Goal: Obtain resource: Download file/media

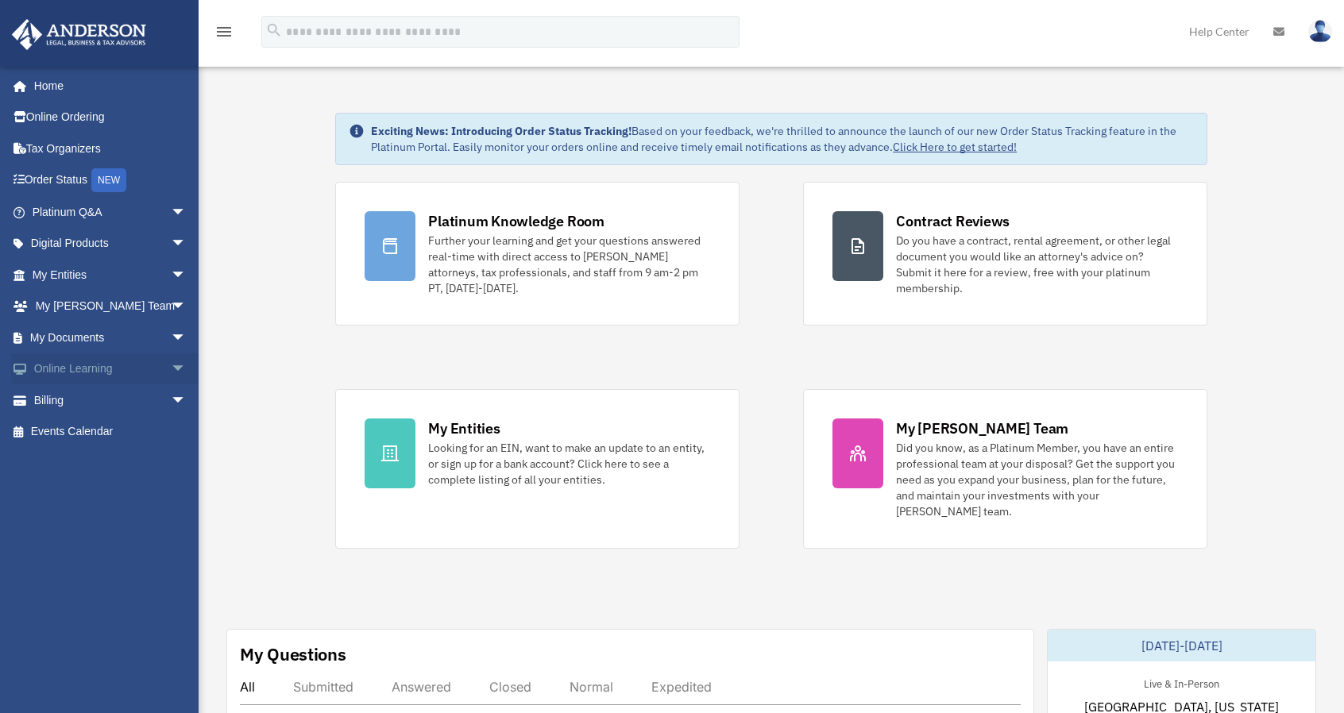
click at [171, 366] on span "arrow_drop_down" at bounding box center [187, 369] width 32 height 33
click at [171, 490] on span "arrow_drop_down" at bounding box center [187, 495] width 32 height 33
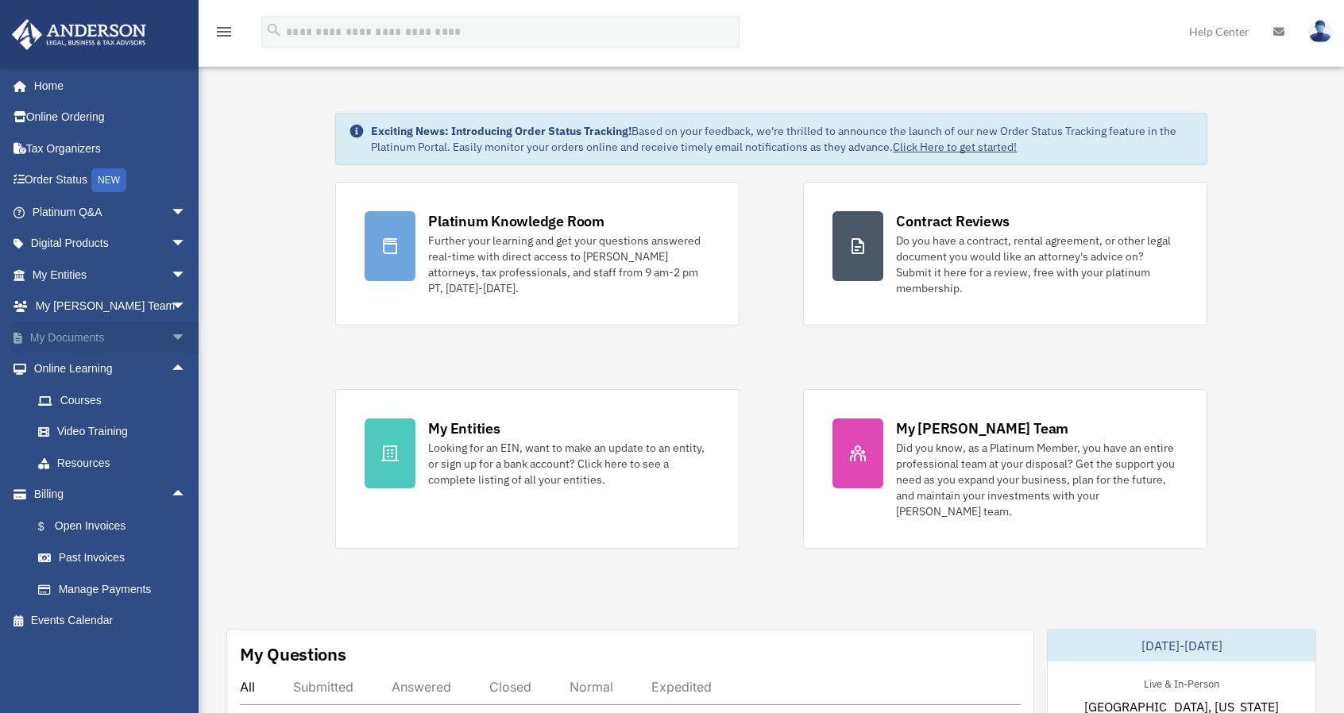
click at [171, 337] on span "arrow_drop_down" at bounding box center [187, 338] width 32 height 33
click at [79, 366] on link "Box" at bounding box center [116, 369] width 188 height 32
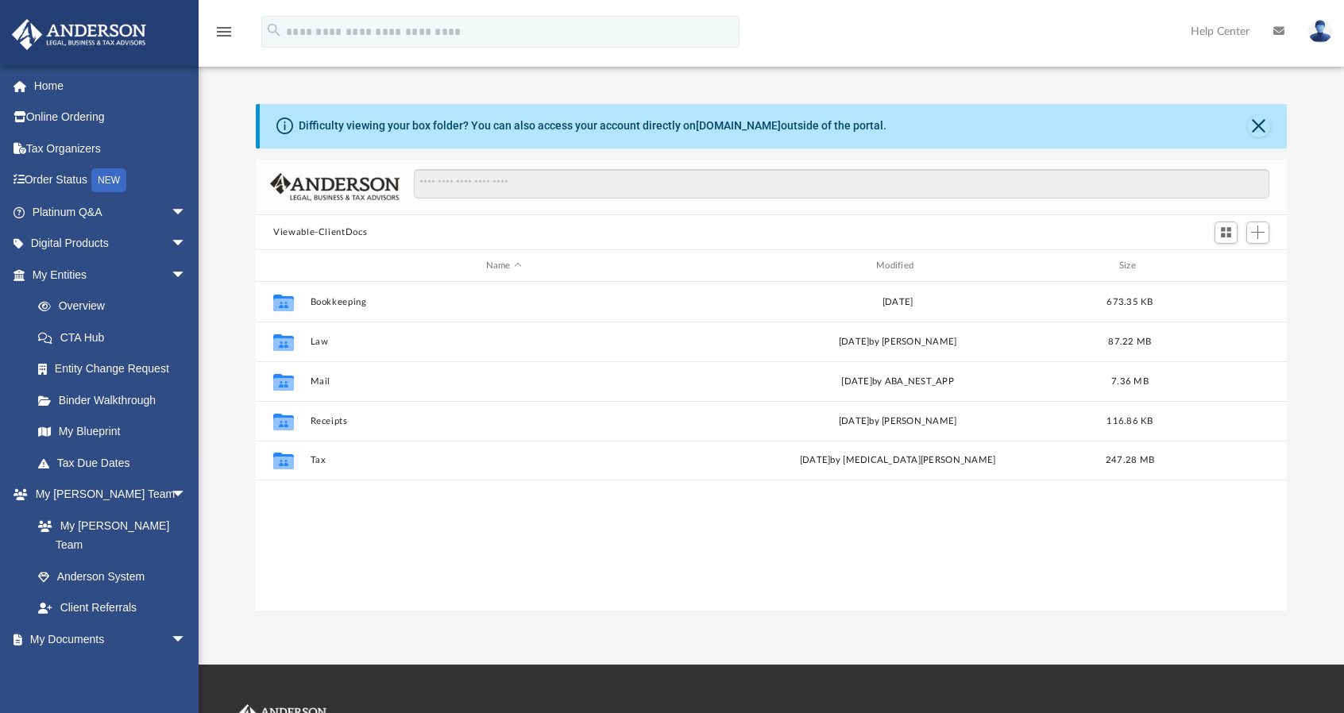
scroll to position [349, 1018]
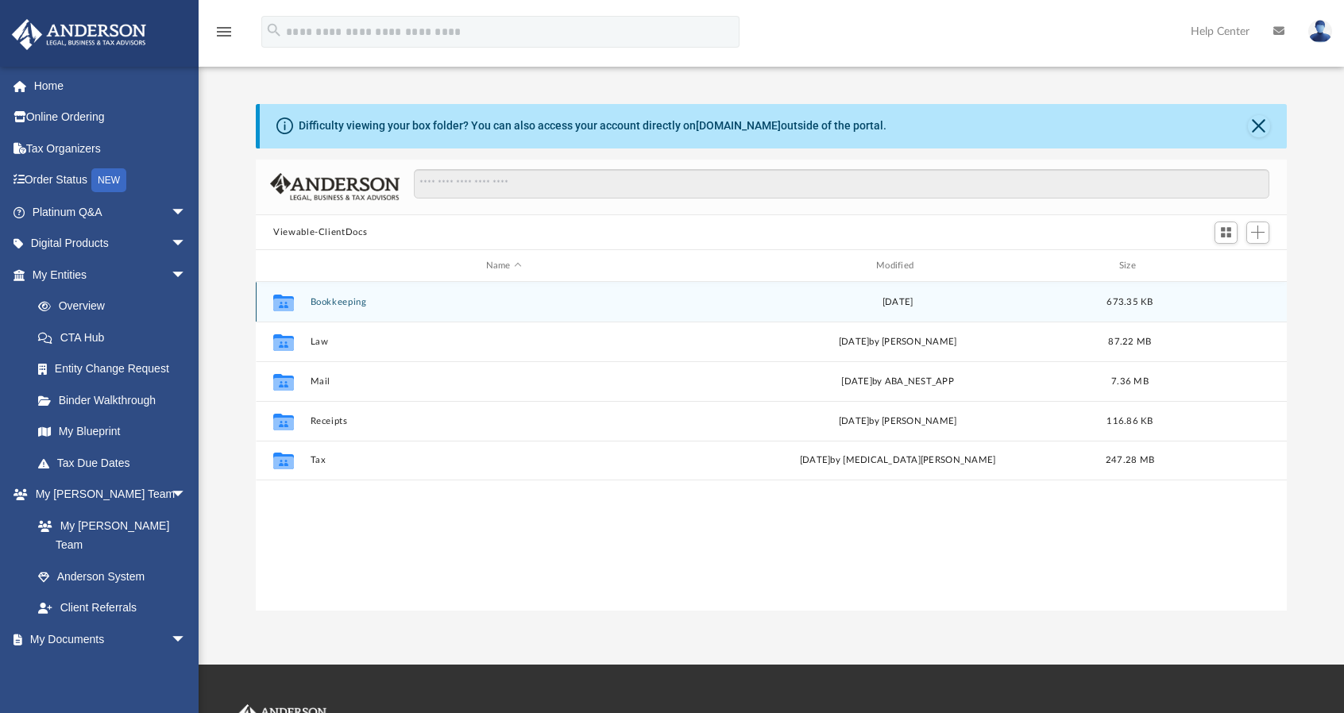
click at [744, 298] on div "[DATE]" at bounding box center [898, 302] width 387 height 14
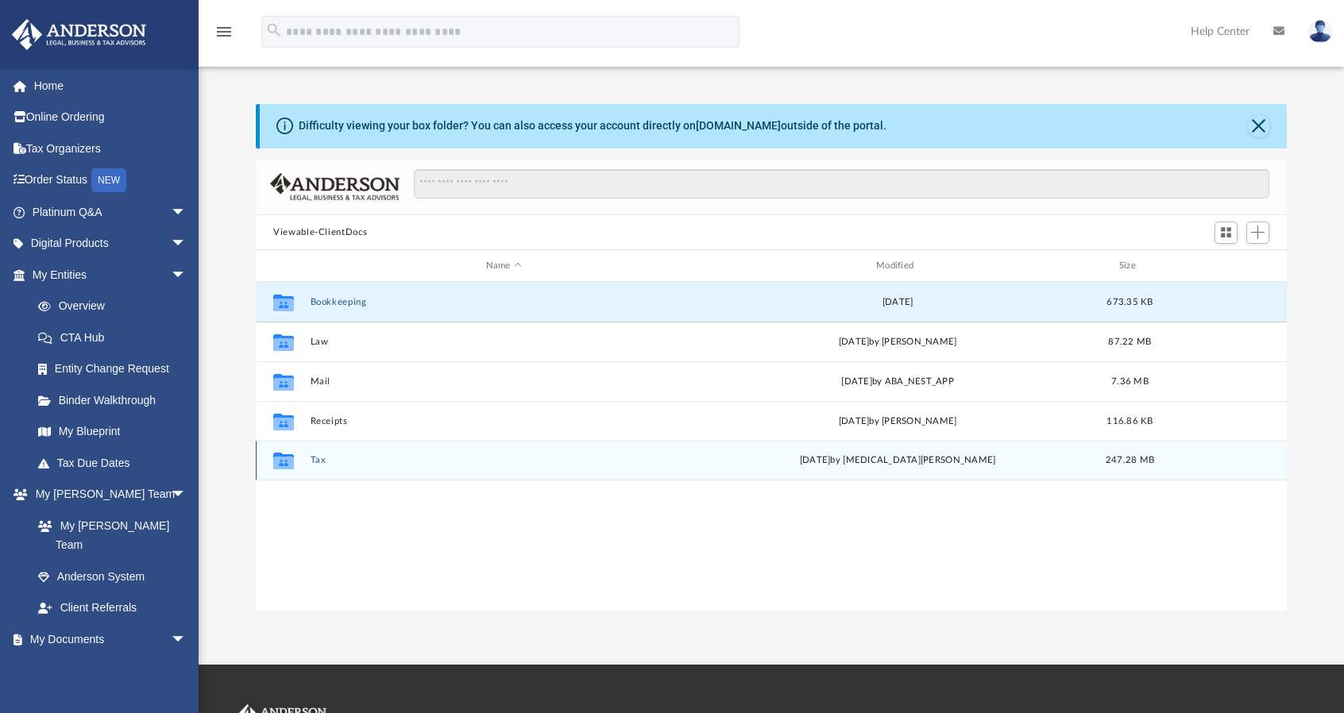
click at [306, 461] on div "Collaborated Folder Tax [DATE] by [MEDICAL_DATA][PERSON_NAME] 247.28 MB" at bounding box center [771, 461] width 1031 height 40
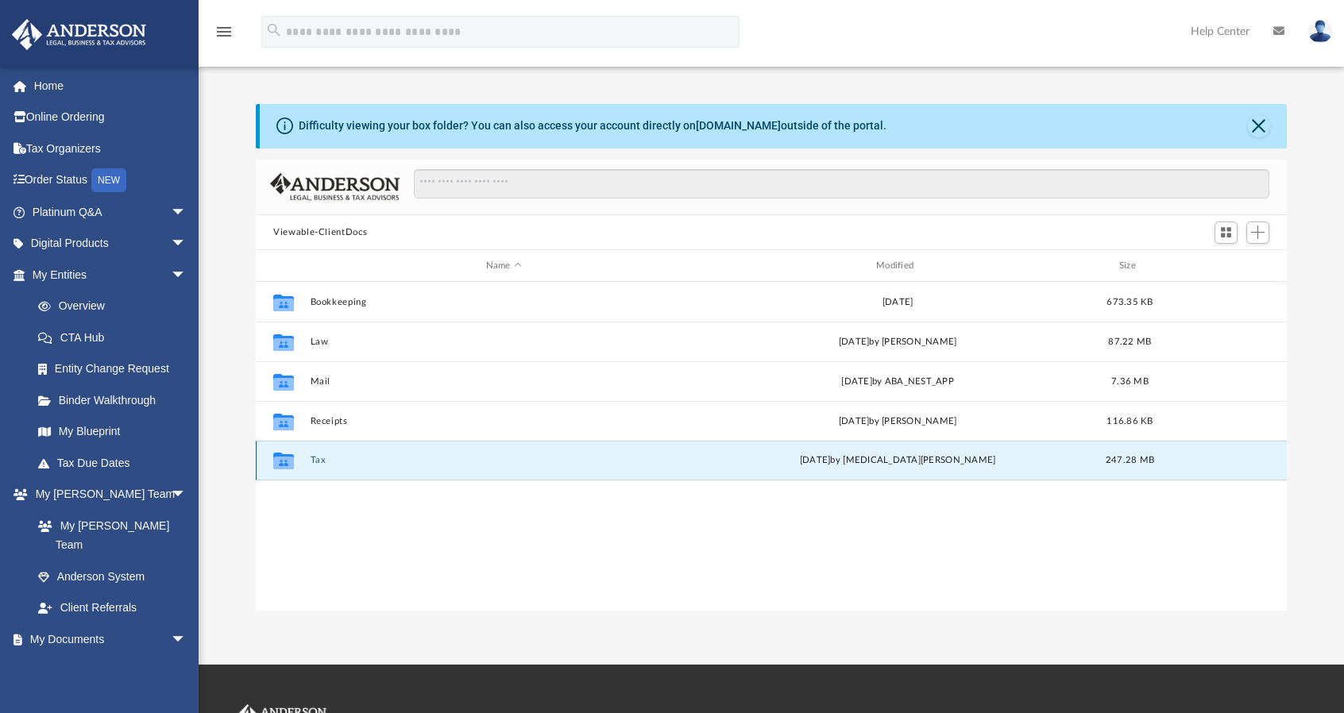
click at [306, 461] on div "Collaborated Folder Tax [DATE] by [MEDICAL_DATA][PERSON_NAME] 247.28 MB" at bounding box center [771, 461] width 1031 height 40
click at [328, 524] on div "Collaborated Folder Bookkeeping [DATE] 673.35 KB Collaborated Folder Law [DATE]…" at bounding box center [771, 447] width 1031 height 330
click at [320, 464] on button "Tax" at bounding box center [504, 461] width 387 height 10
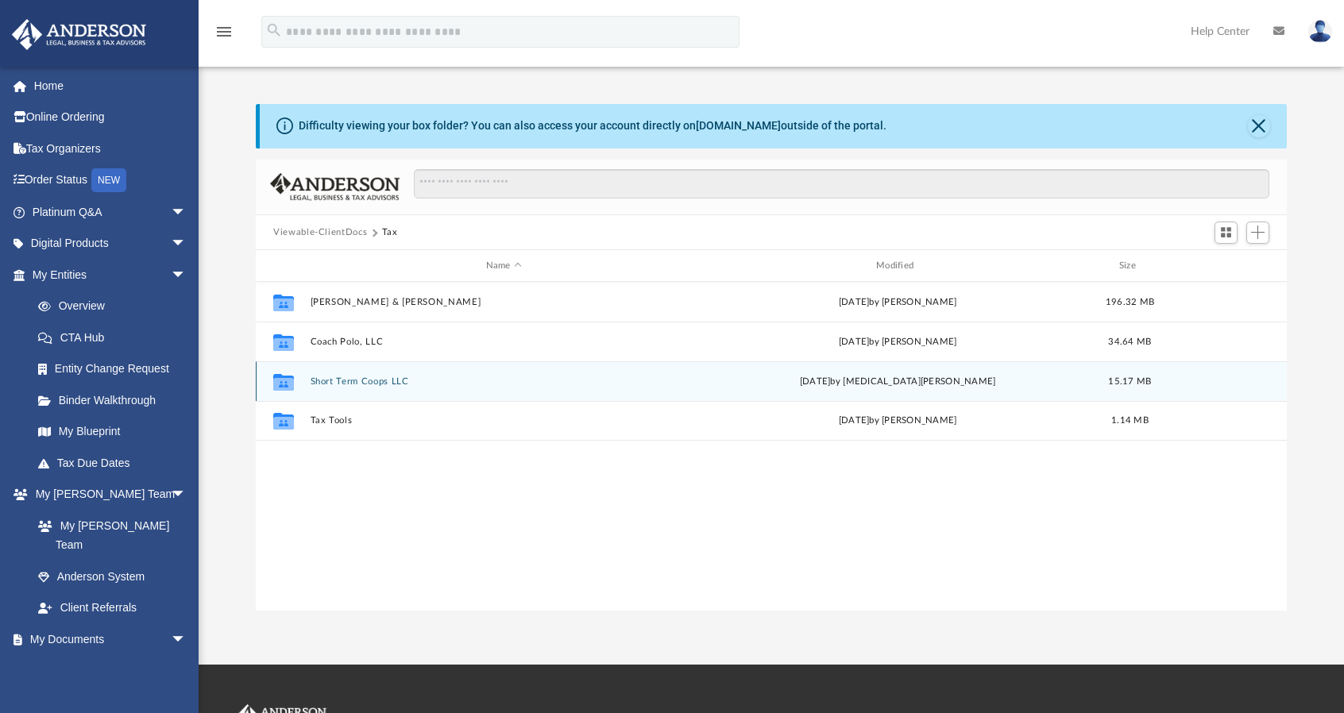
click at [362, 382] on button "Short Term Coops LLC" at bounding box center [504, 381] width 387 height 10
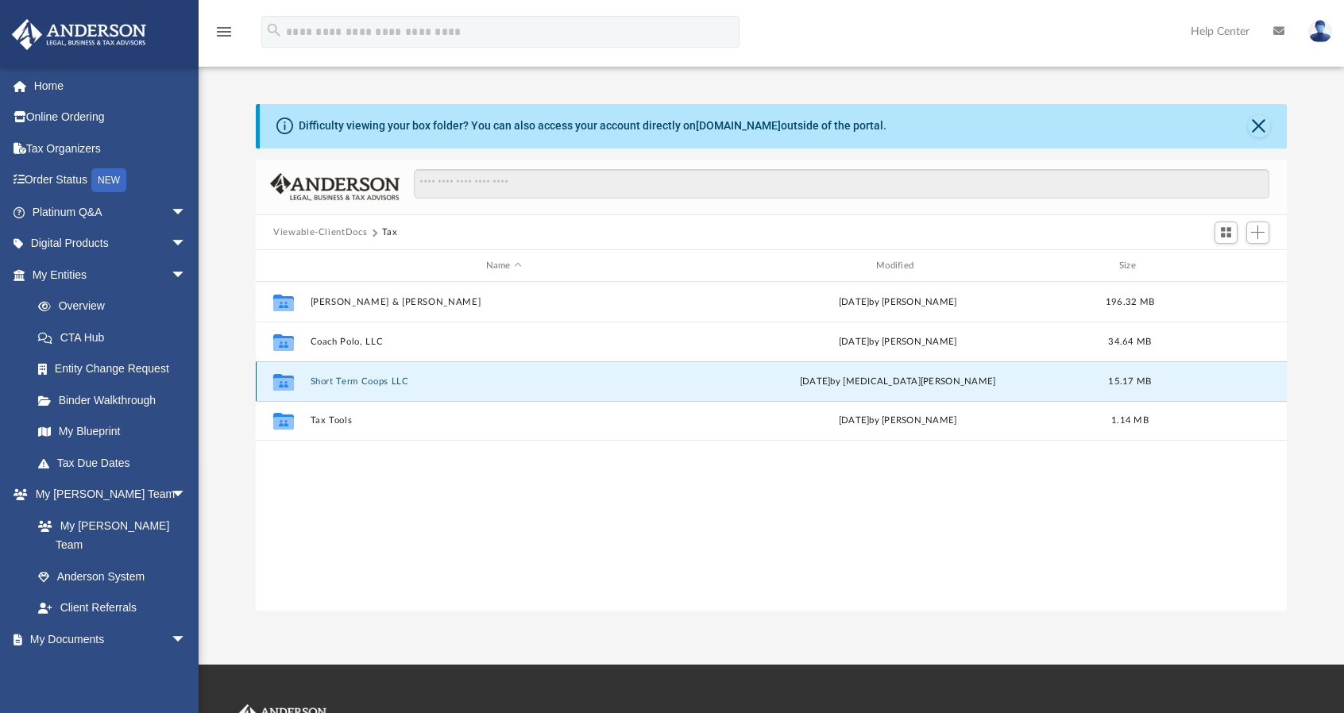
click at [362, 382] on button "Short Term Coops LLC" at bounding box center [504, 381] width 387 height 10
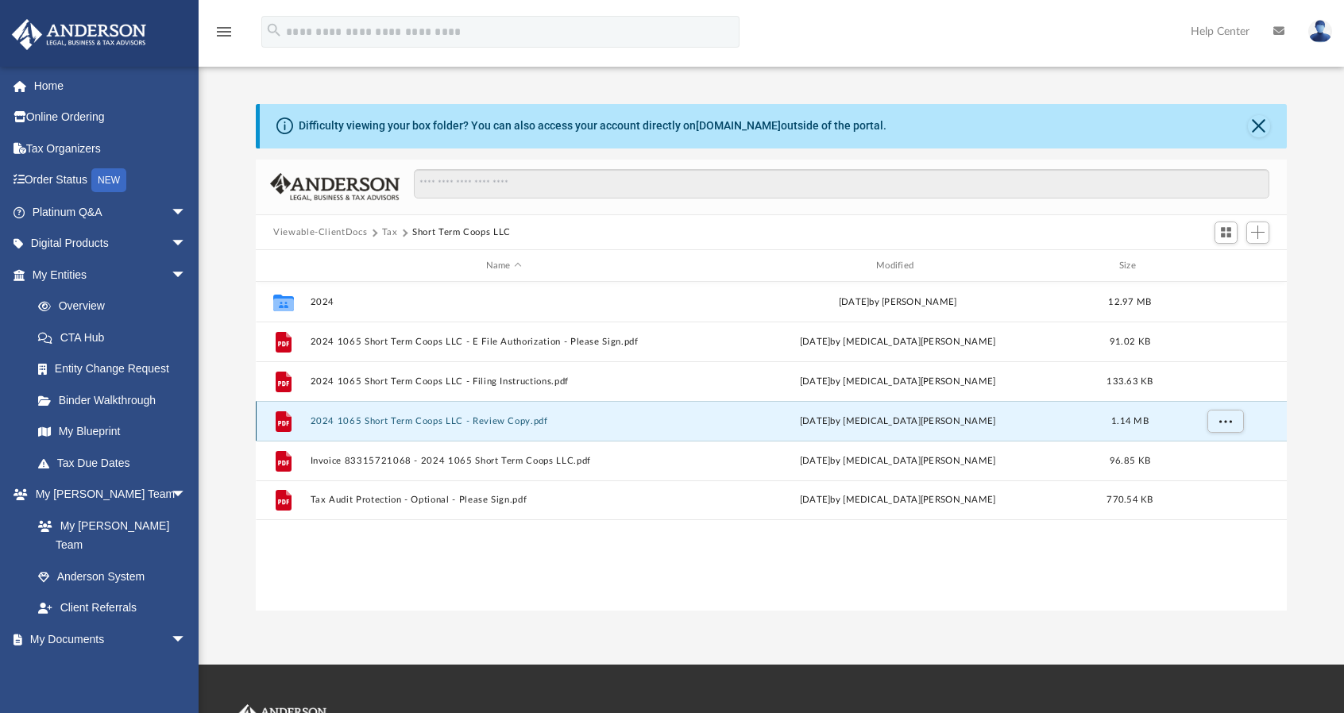
click at [345, 425] on button "2024 1065 Short Term Coops LLC - Review Copy.pdf" at bounding box center [504, 421] width 387 height 10
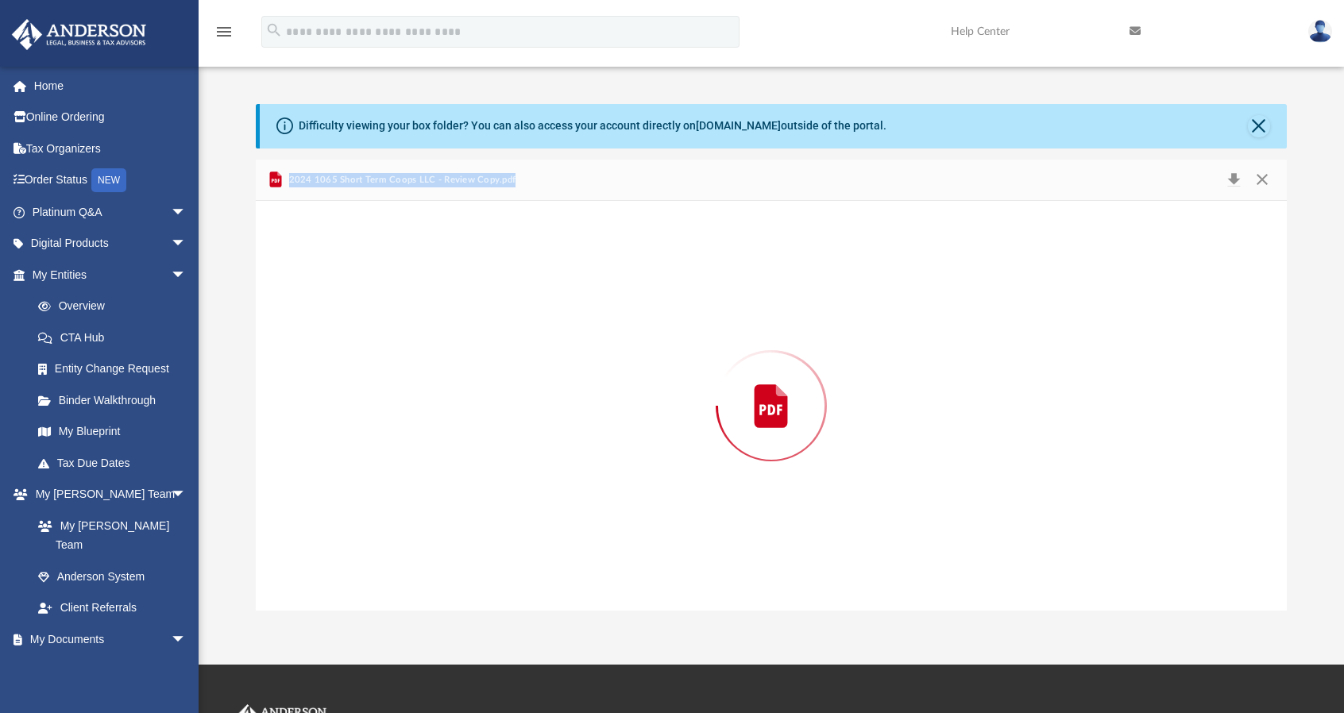
click at [345, 425] on div "Preview" at bounding box center [771, 406] width 1031 height 410
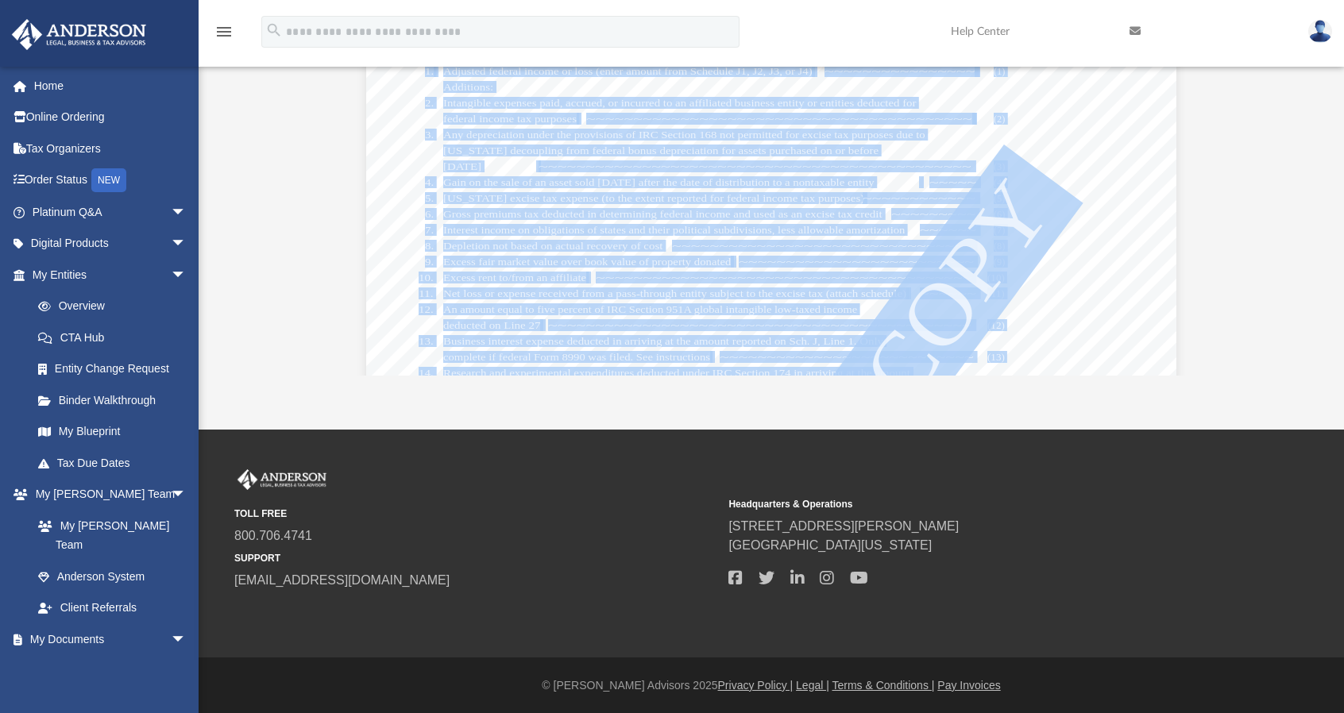
scroll to position [40335, 0]
